Goal: Transaction & Acquisition: Purchase product/service

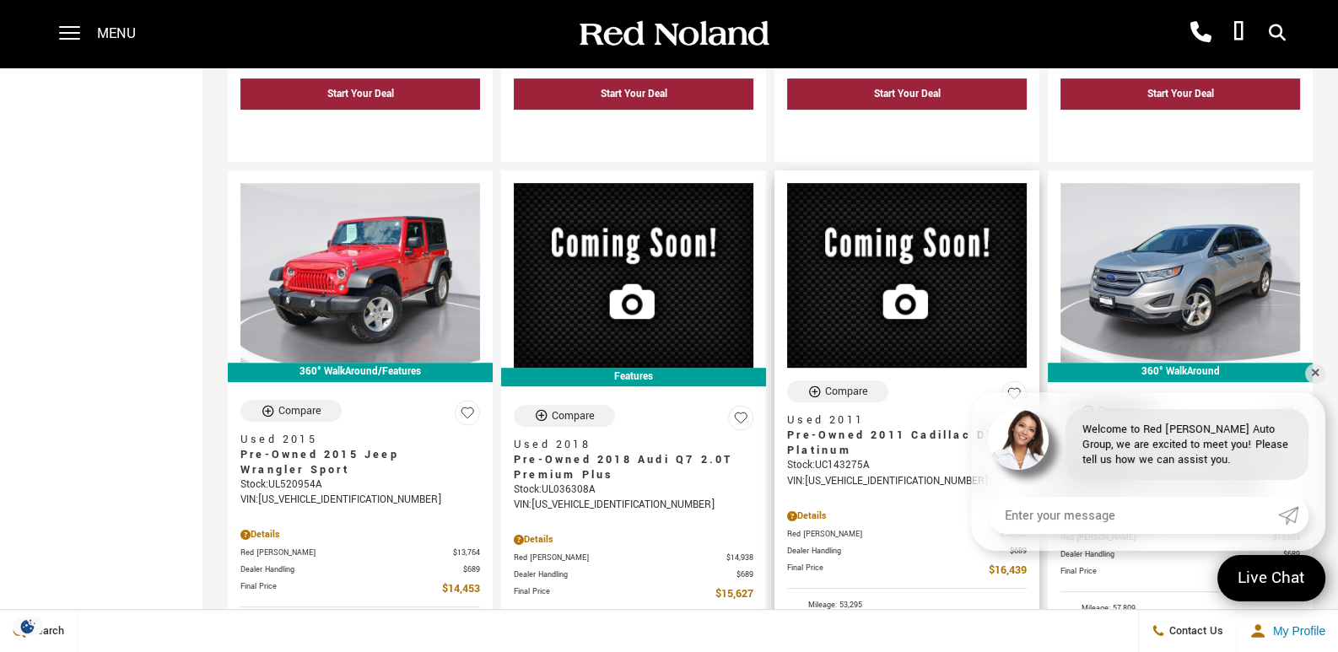
scroll to position [928, 0]
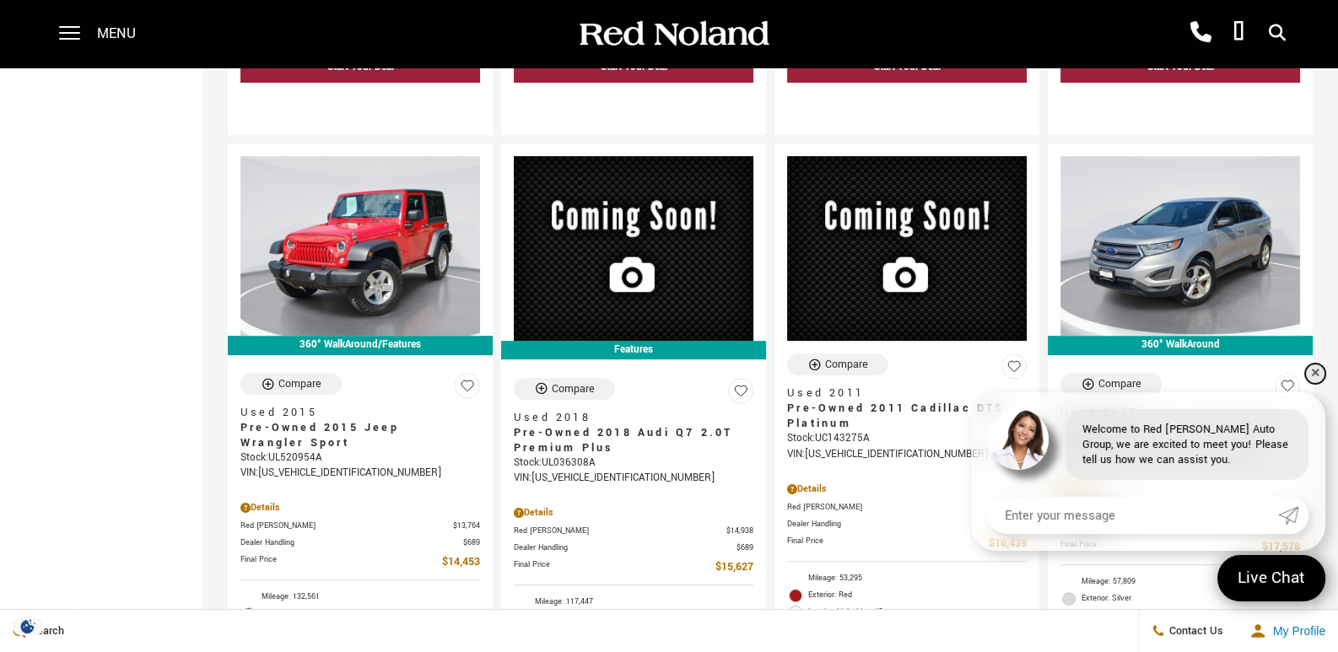
click at [1315, 376] on link "✕" at bounding box center [1315, 374] width 20 height 20
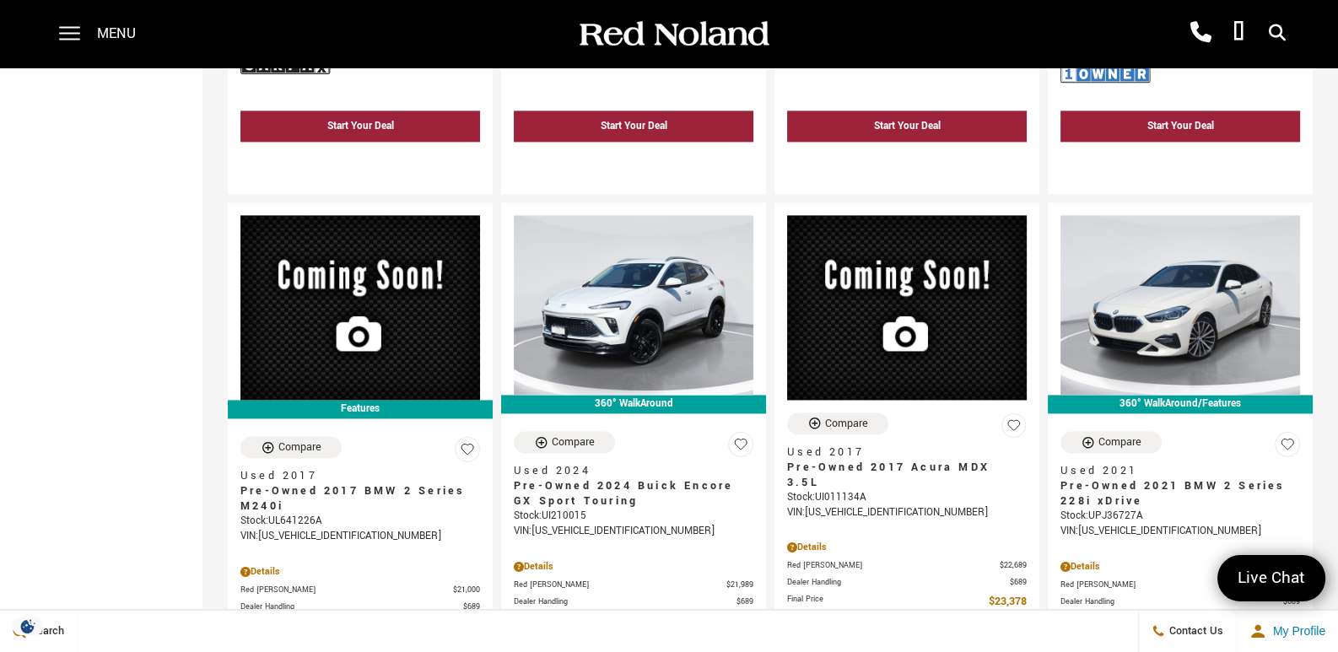
scroll to position [3121, 0]
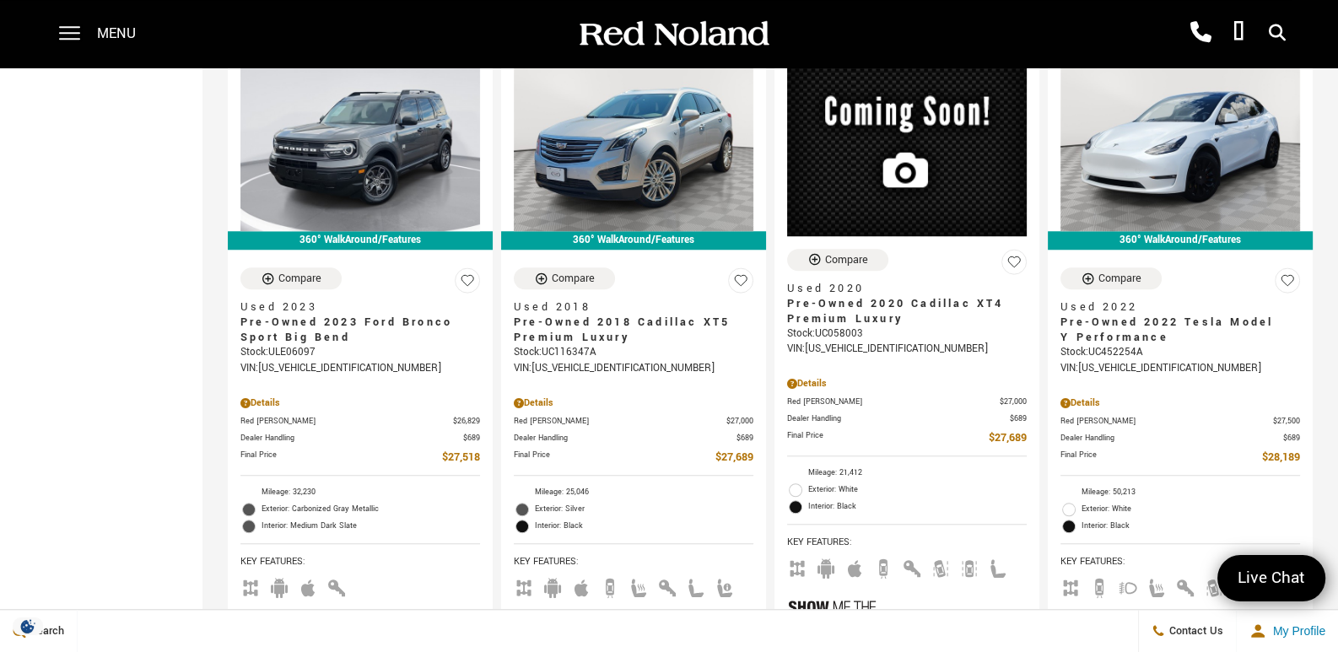
scroll to position [1772, 0]
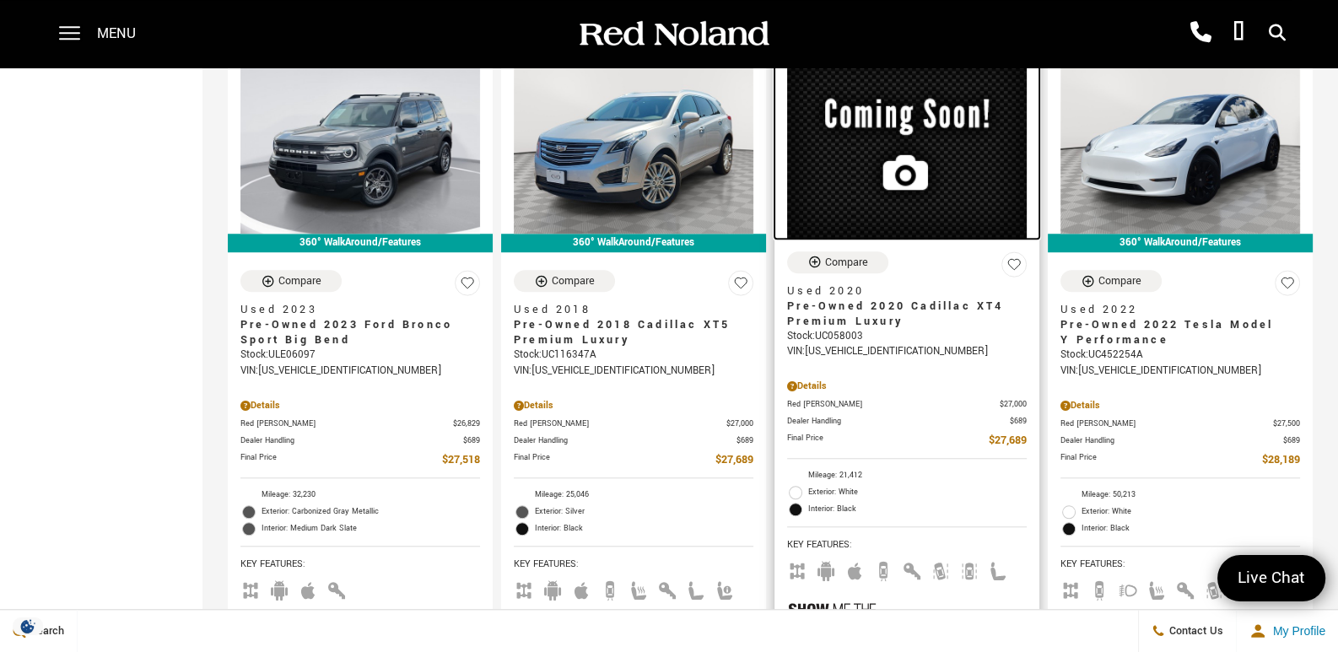
click at [787, 171] on img at bounding box center [907, 146] width 240 height 185
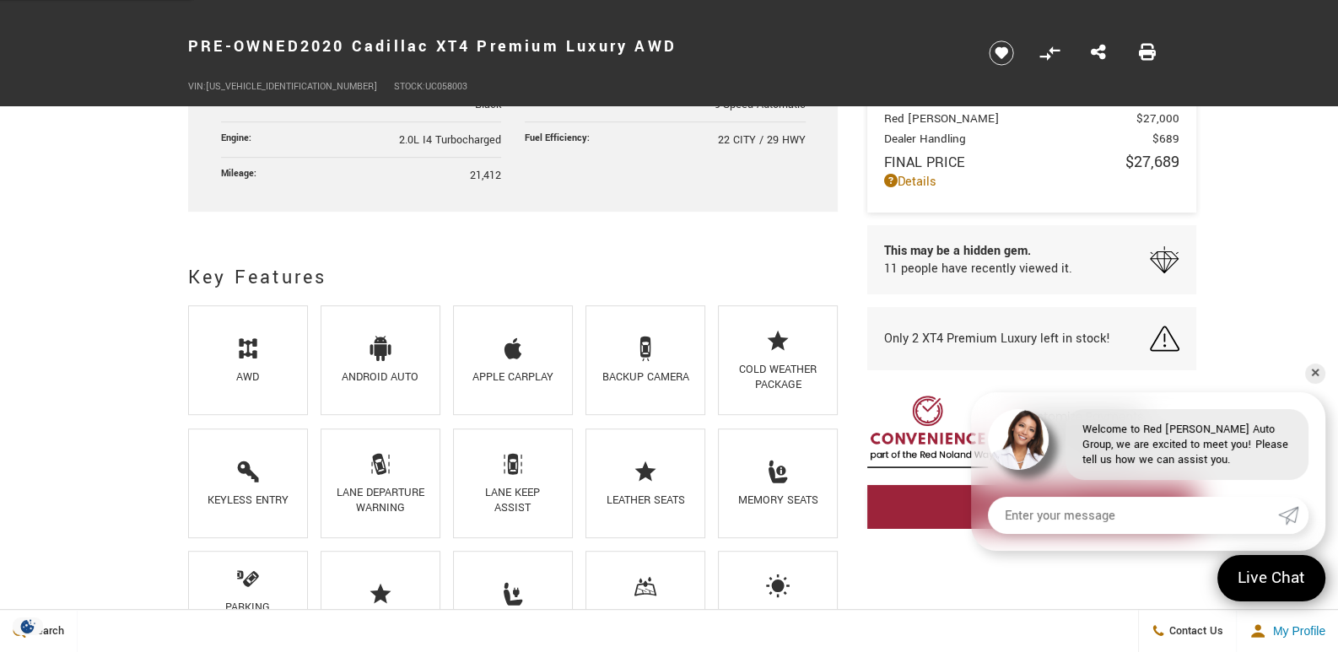
scroll to position [970, 0]
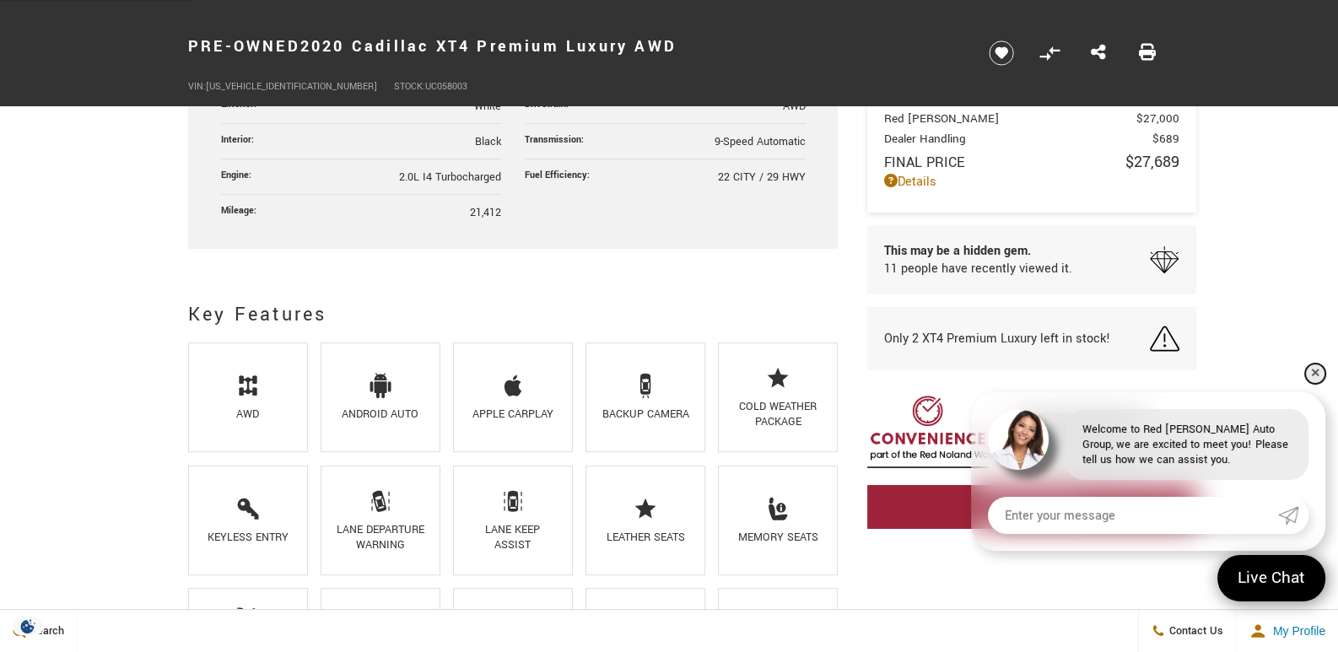
click at [1317, 370] on link "✕" at bounding box center [1315, 374] width 20 height 20
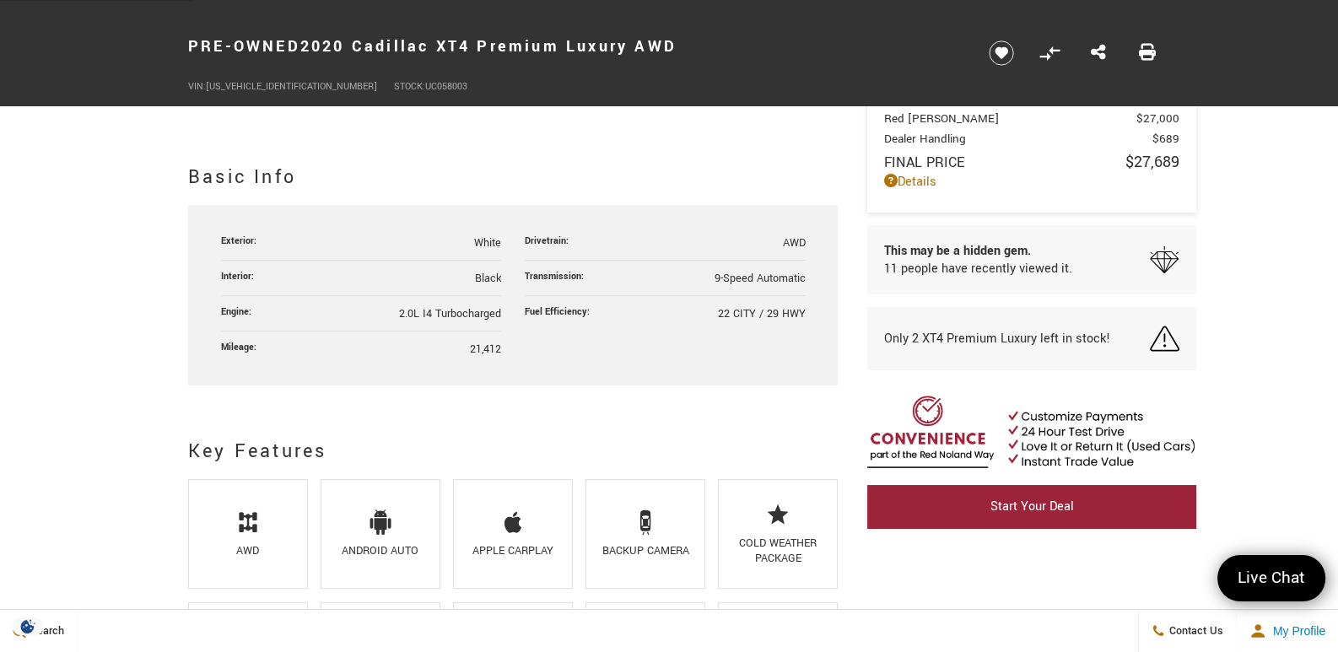
scroll to position [843, 0]
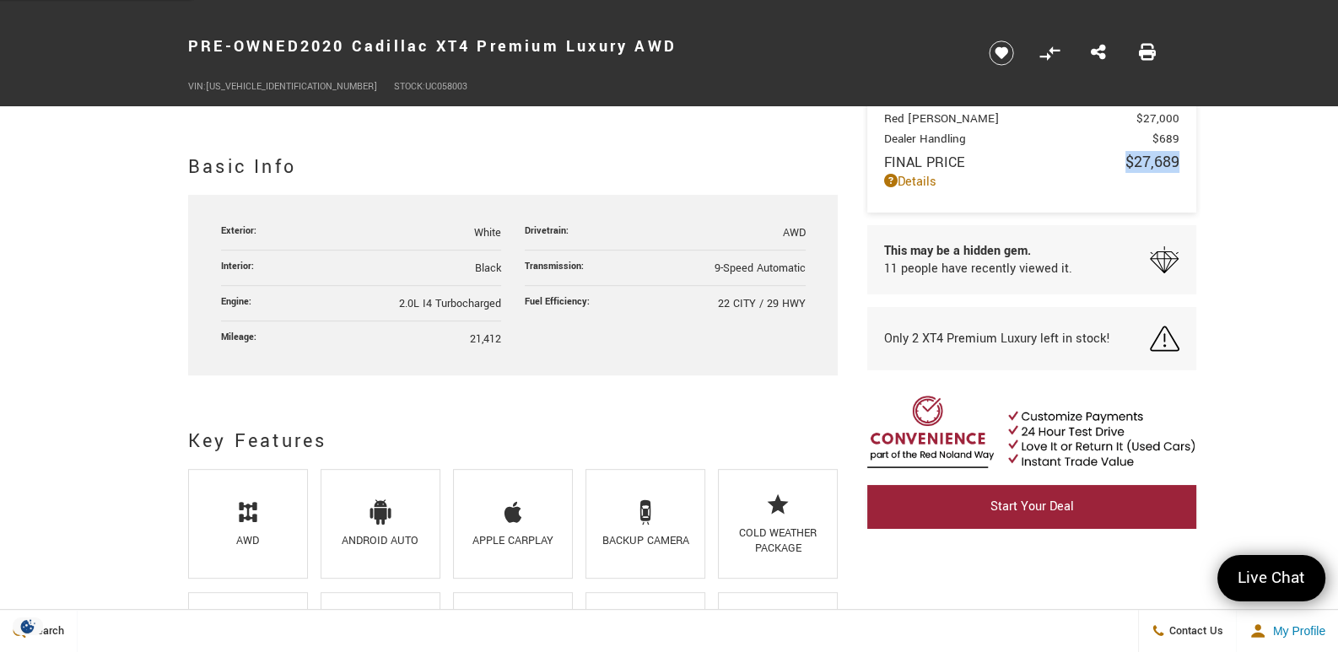
drag, startPoint x: 1169, startPoint y: 159, endPoint x: 1106, endPoint y: 168, distance: 63.1
click at [1106, 168] on div "Red Noland Price $27,000 Dealer Handling $689 Final Price $27,689 Disclaimer: T…" at bounding box center [1031, 148] width 329 height 128
copy link "$27,689"
